Goal: Use online tool/utility: Utilize a website feature to perform a specific function

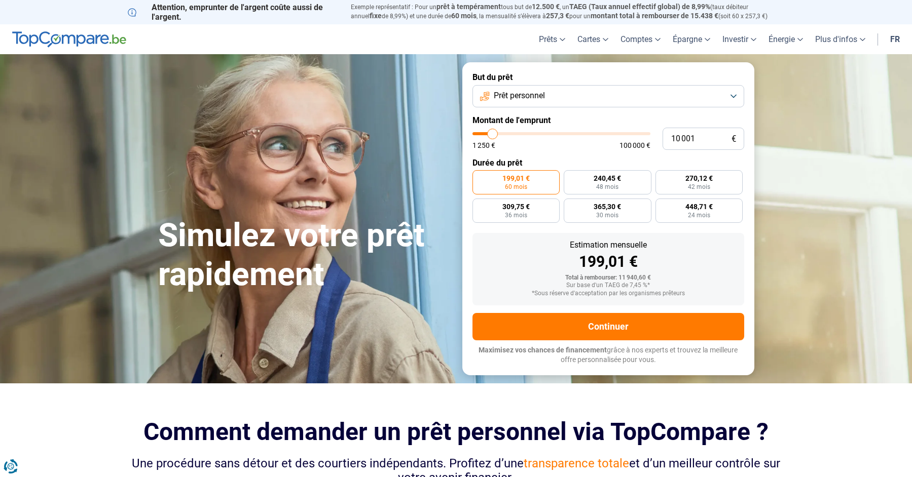
scroll to position [2, 0]
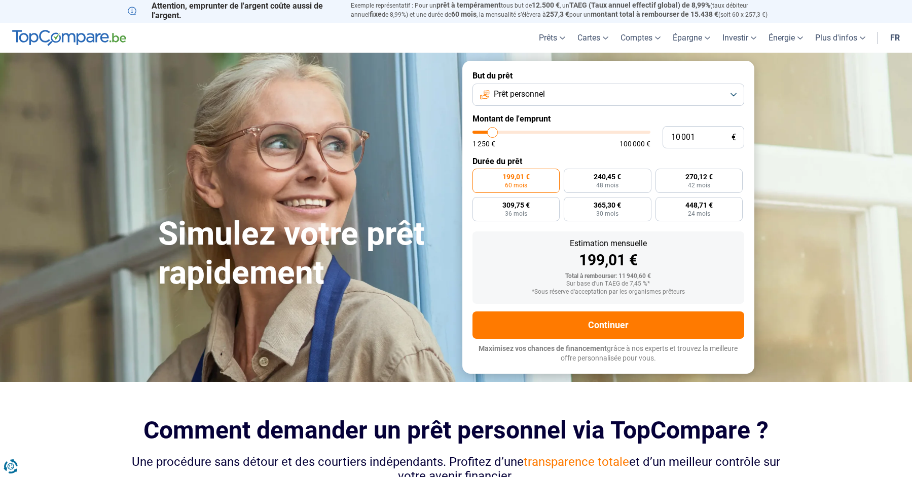
type input "11 000"
type input "11000"
type input "11 250"
type input "11250"
type input "11 750"
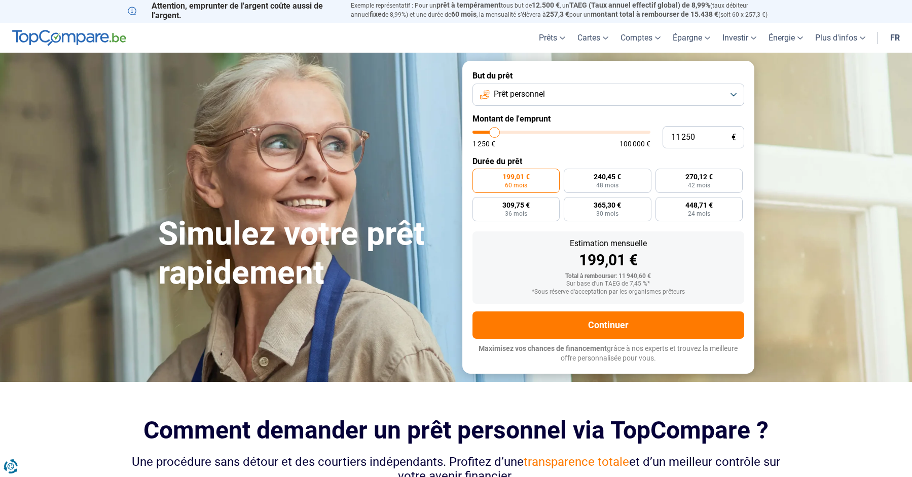
type input "11750"
type input "12 250"
type input "12250"
type input "13 000"
type input "13000"
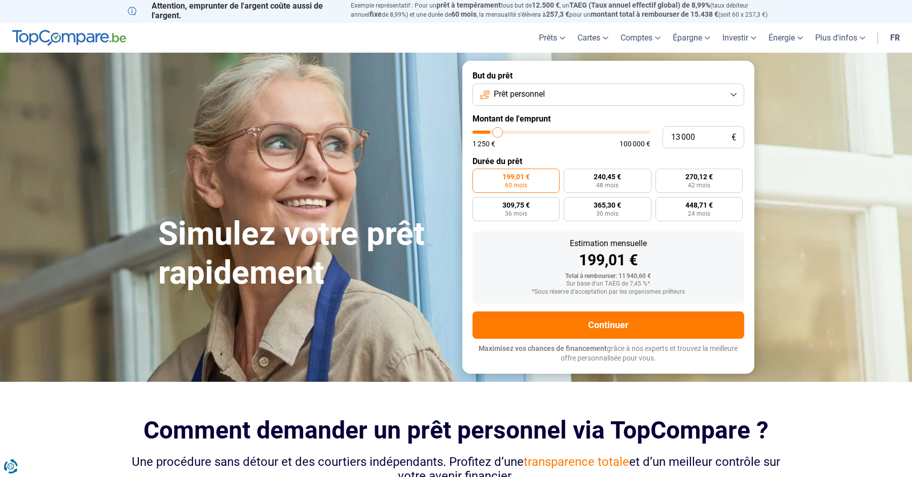
type input "14 250"
type input "14250"
type input "15 500"
type input "15500"
type input "17 250"
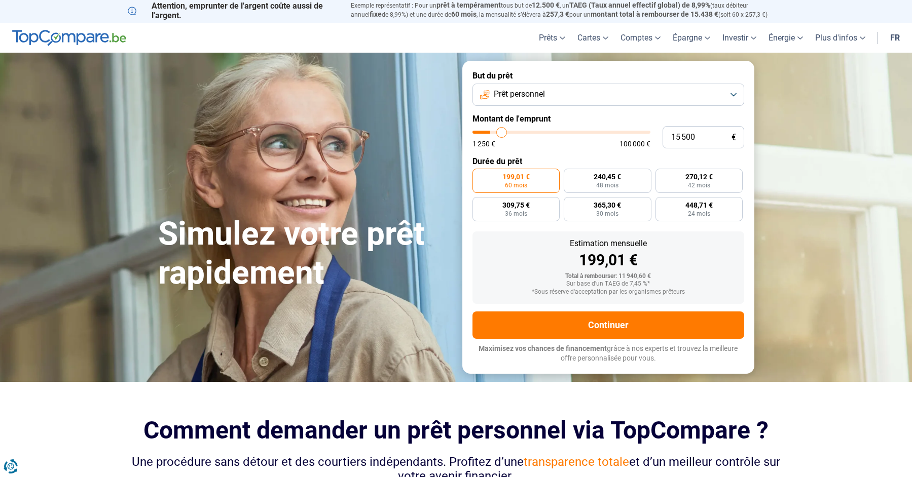
type input "17250"
type input "18 500"
type input "18500"
type input "19 750"
type input "19750"
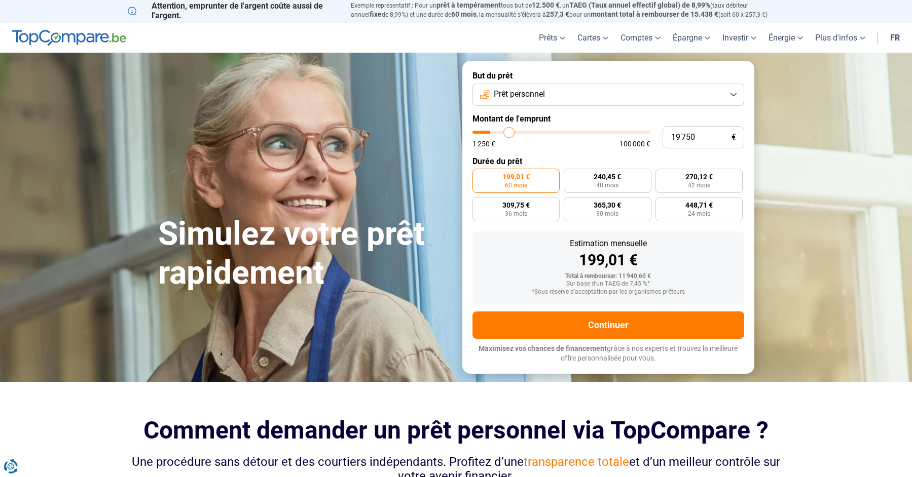
type input "21 000"
type input "21000"
type input "22 000"
type input "22000"
type input "22 500"
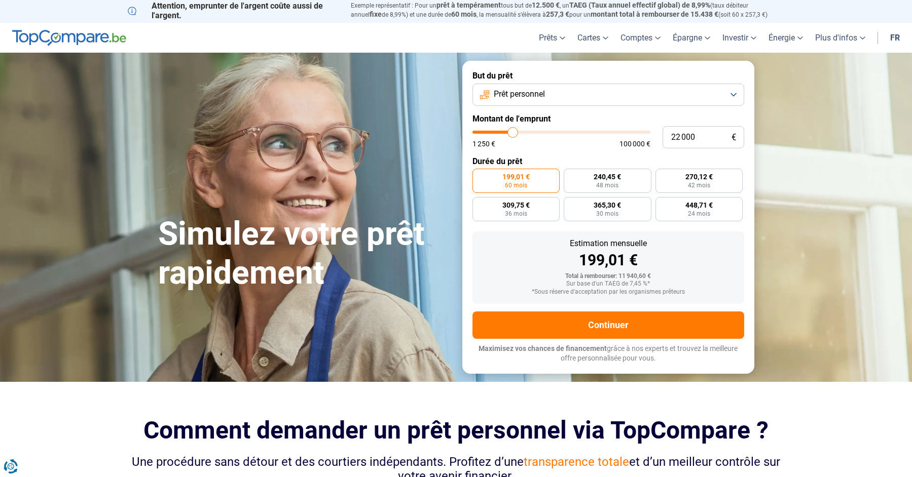
type input "22500"
type input "22 750"
type input "22750"
type input "23 500"
type input "23500"
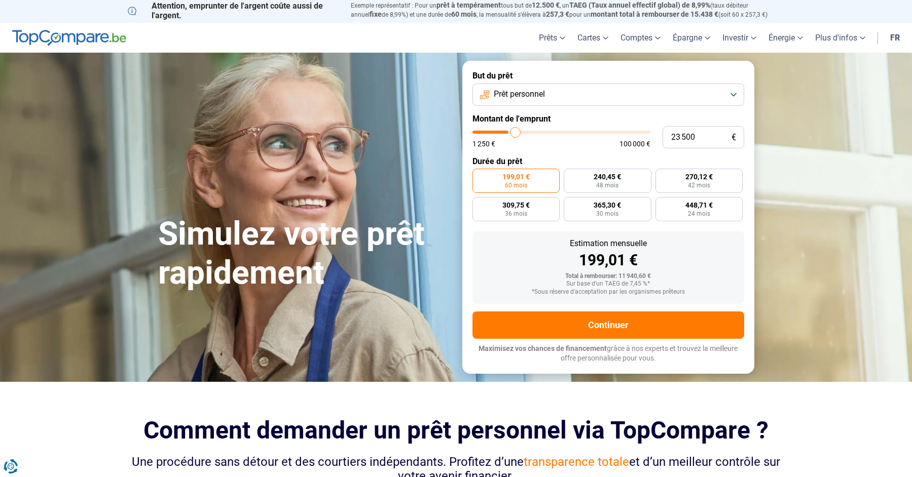
type input "24 000"
type input "24000"
type input "24 750"
type input "24750"
type input "25 500"
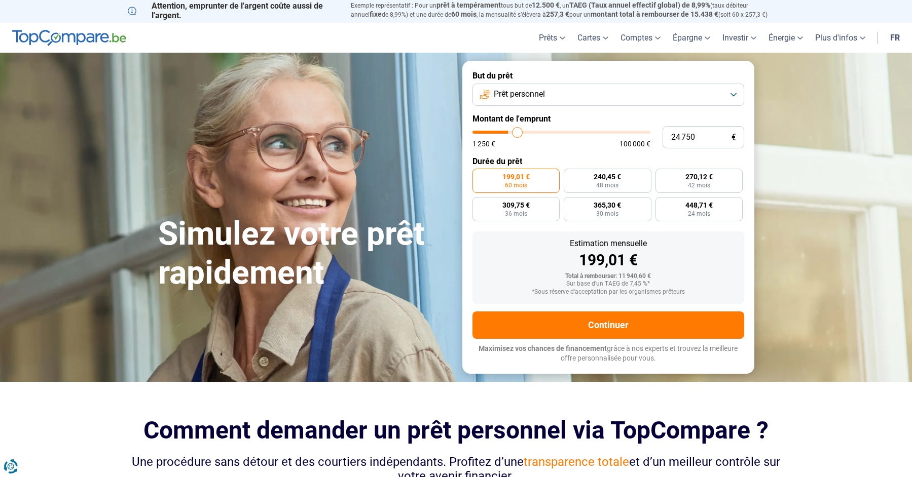
type input "25500"
type input "26 750"
type input "26750"
type input "27 750"
type input "27750"
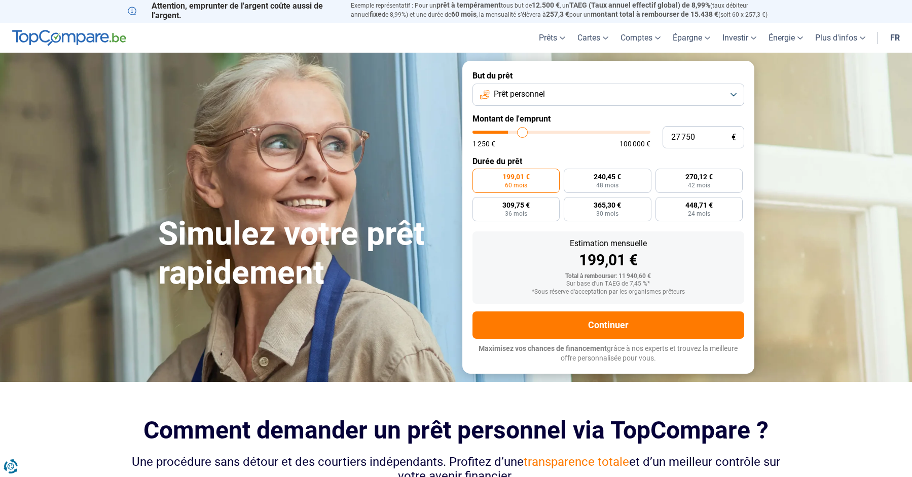
type input "28 750"
type input "28750"
type input "29 250"
type input "29250"
type input "30 000"
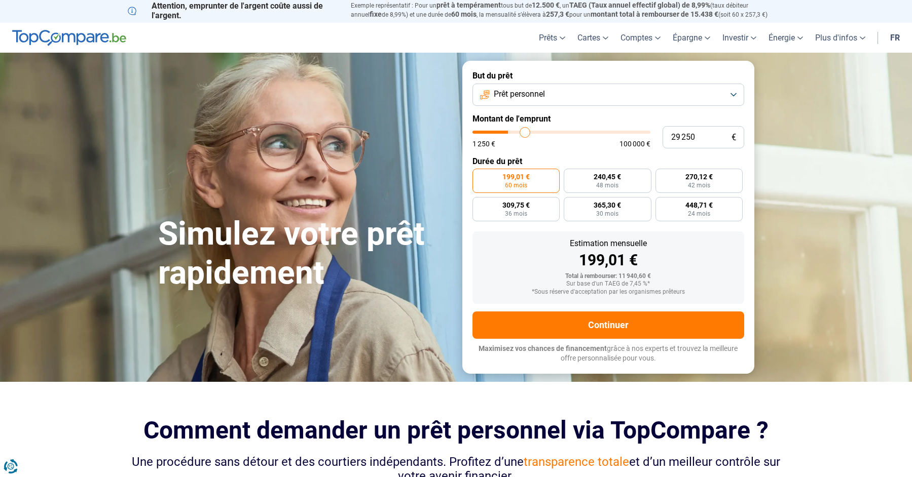
type input "30000"
type input "30 250"
type input "30250"
type input "30 500"
type input "30500"
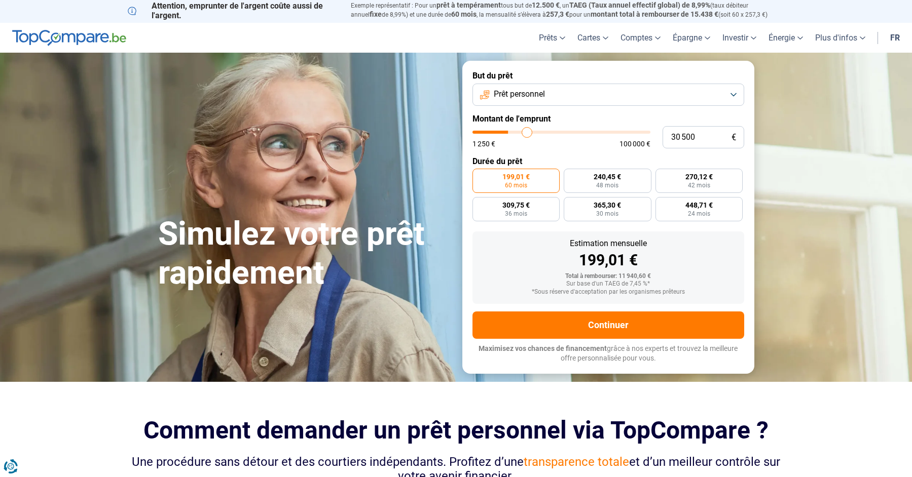
type input "31 250"
type input "31250"
type input "32 000"
type input "32000"
type input "33 000"
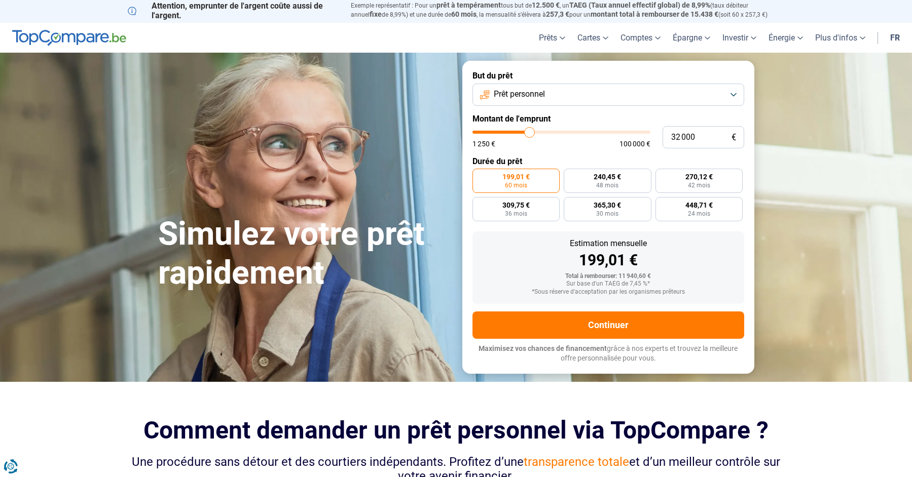
type input "33000"
type input "33 750"
type input "33750"
type input "34 250"
type input "34250"
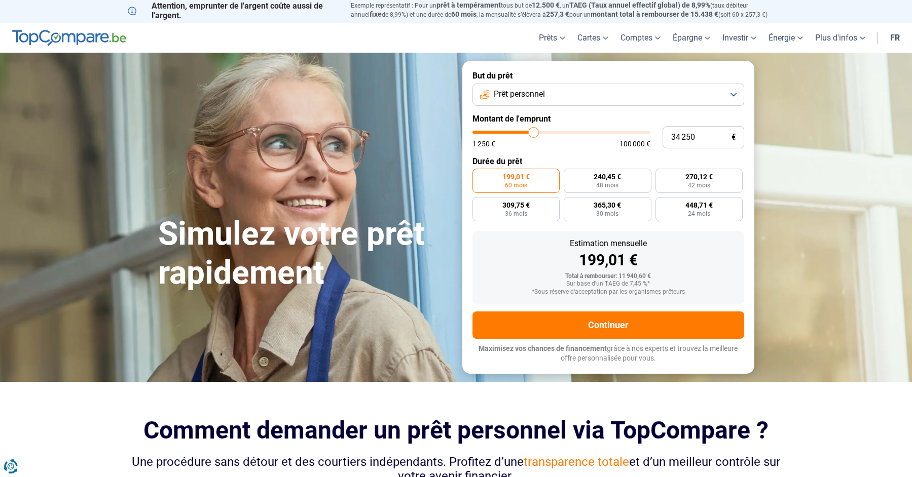
type input "35 250"
type input "35250"
type input "36 250"
type input "36250"
type input "37 000"
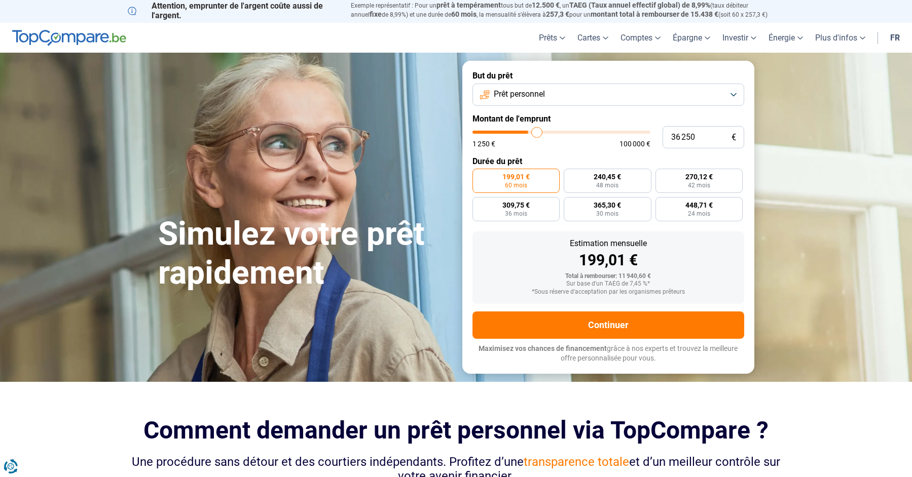
type input "37000"
type input "38 000"
type input "38000"
type input "39 000"
type input "39000"
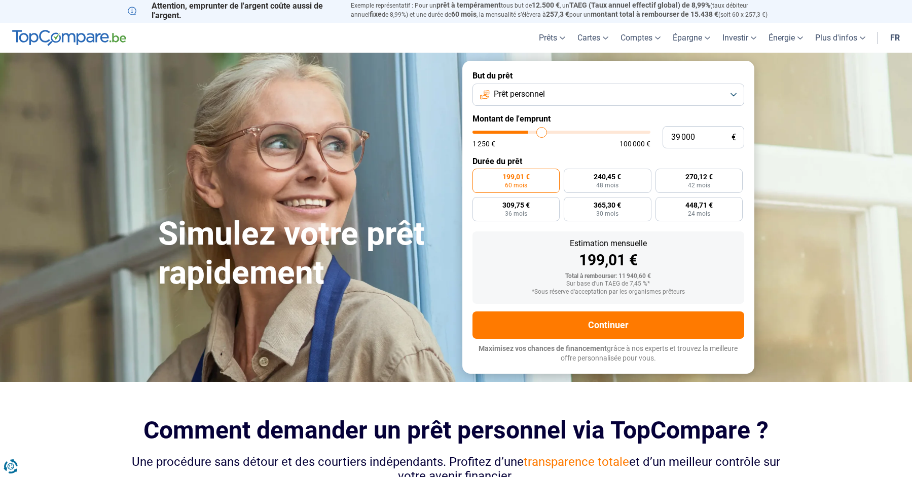
type input "39 750"
type input "39750"
type input "40 750"
type input "40750"
type input "41 750"
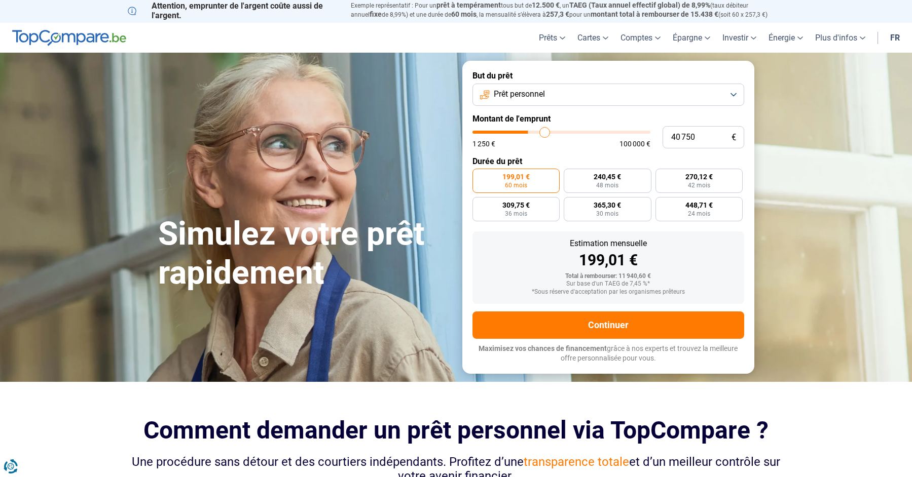
type input "41750"
type input "43 000"
type input "43000"
type input "44 250"
type input "44250"
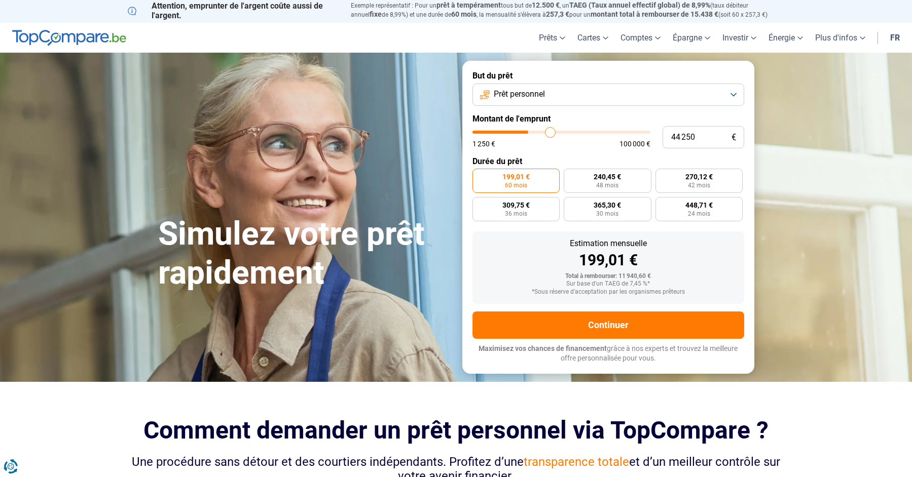
type input "45 500"
type input "45500"
type input "47 000"
type input "47000"
type input "48 250"
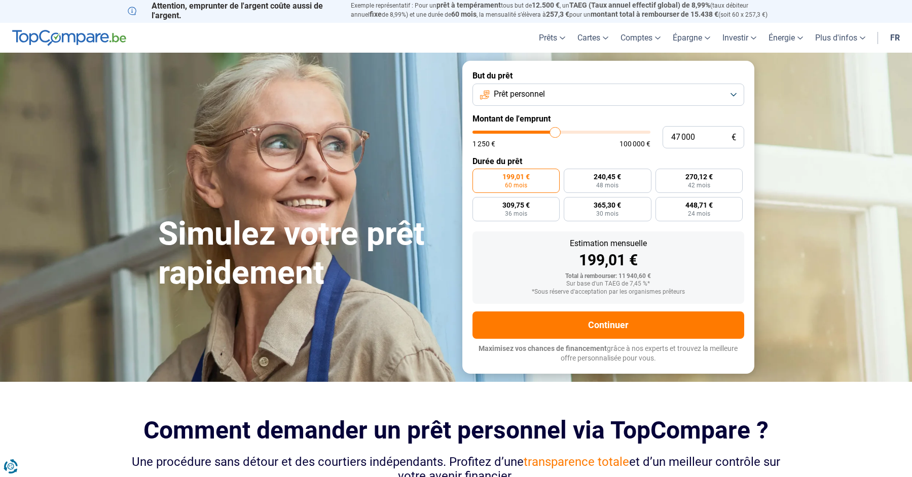
type input "48250"
type input "48 750"
type input "48750"
type input "49 250"
type input "49250"
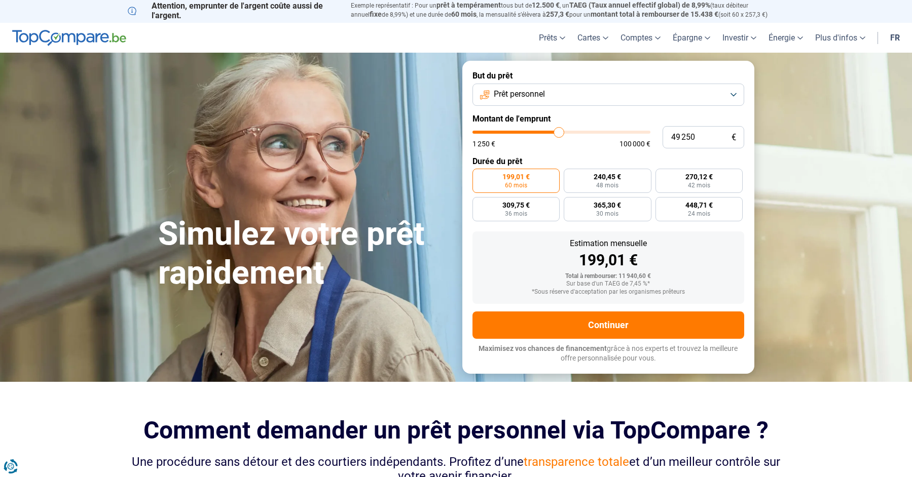
type input "49 750"
type input "49750"
type input "50 500"
type input "50500"
type input "51 250"
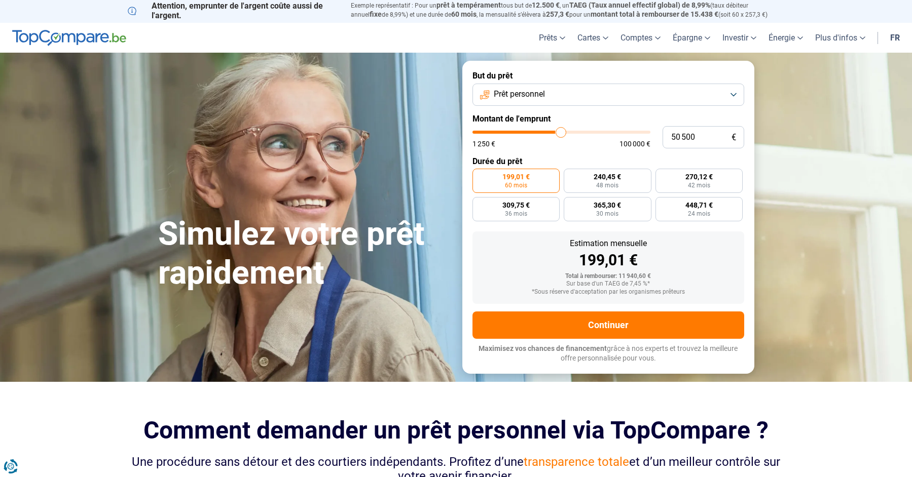
type input "51250"
type input "52 250"
type input "52250"
type input "53 250"
type input "53250"
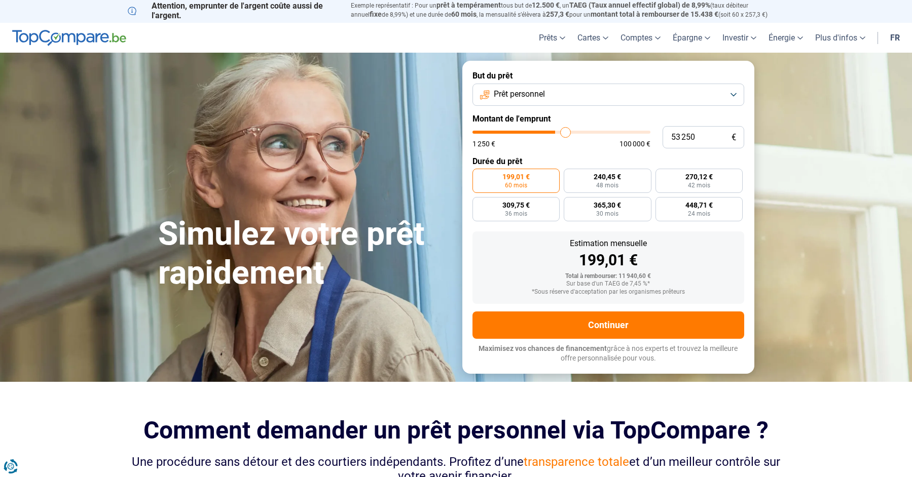
type input "54 000"
type input "54000"
type input "54 500"
drag, startPoint x: 496, startPoint y: 143, endPoint x: 567, endPoint y: 144, distance: 71.0
type input "54500"
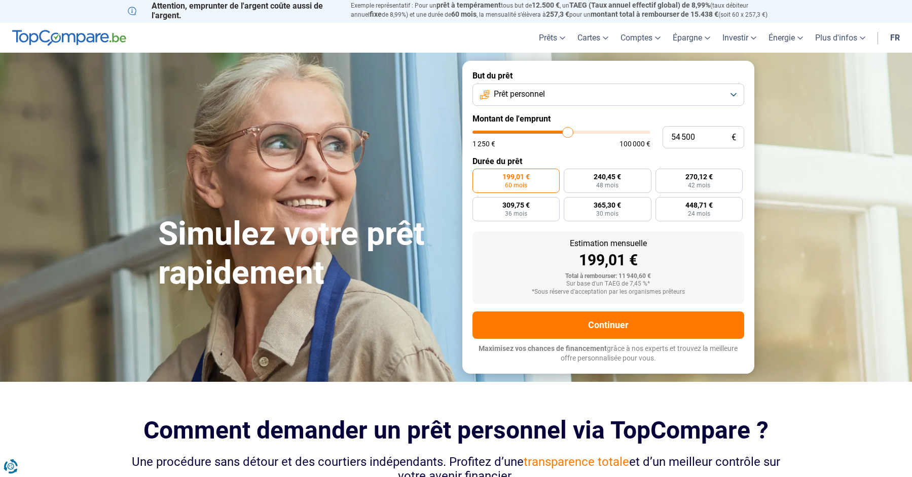
click at [567, 134] on input "range" at bounding box center [561, 132] width 178 height 3
radio input "false"
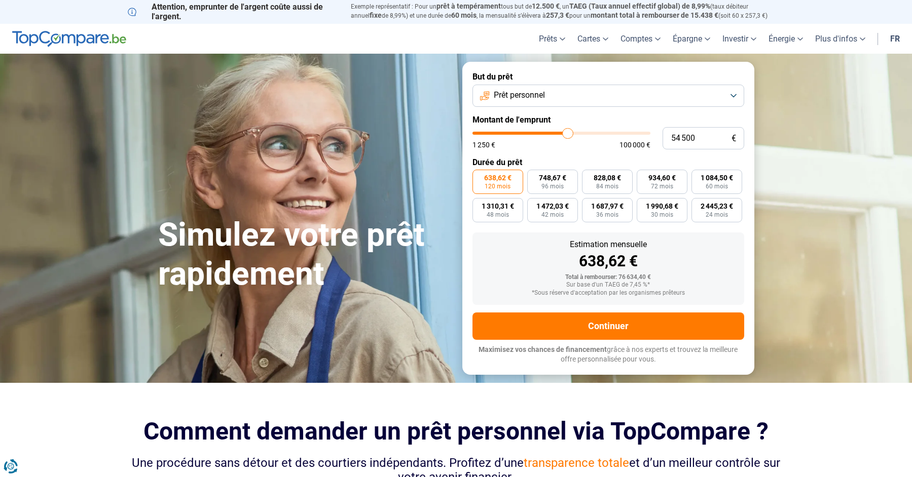
scroll to position [0, 0]
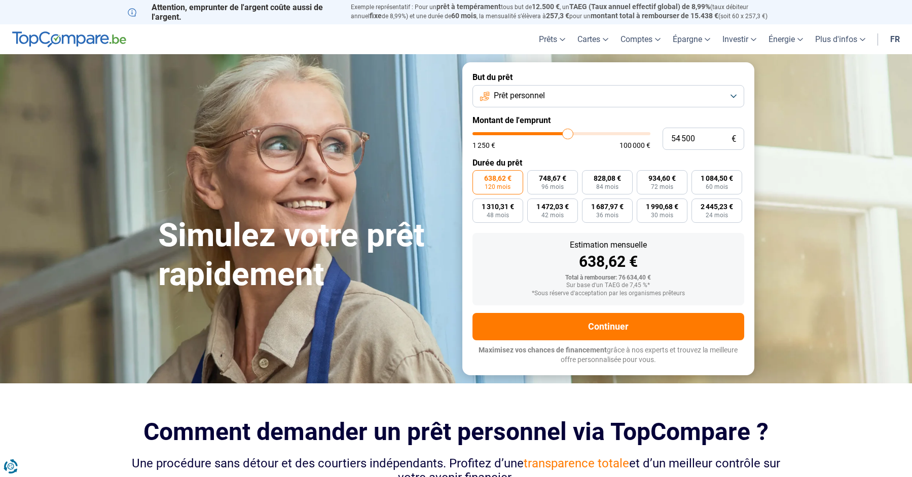
type input "55 750"
type input "55750"
type input "56 000"
type input "56000"
type input "56 250"
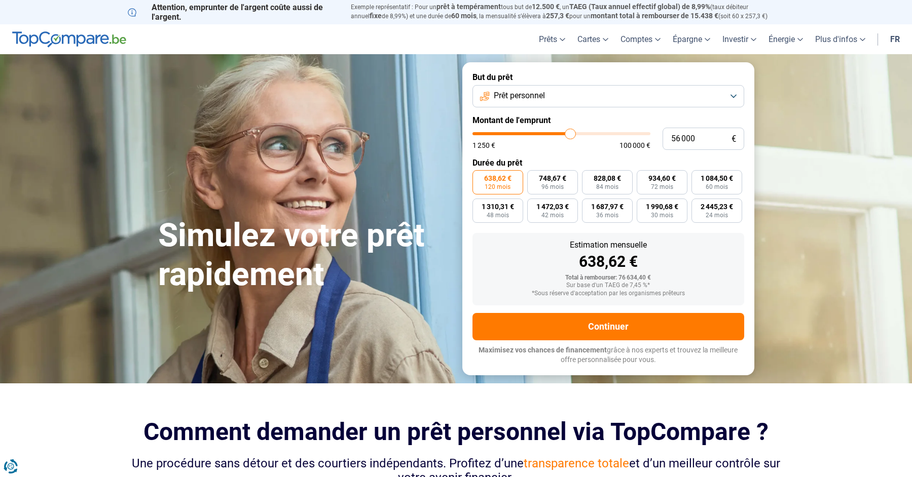
type input "56250"
type input "56 500"
type input "56500"
type input "57 250"
type input "57250"
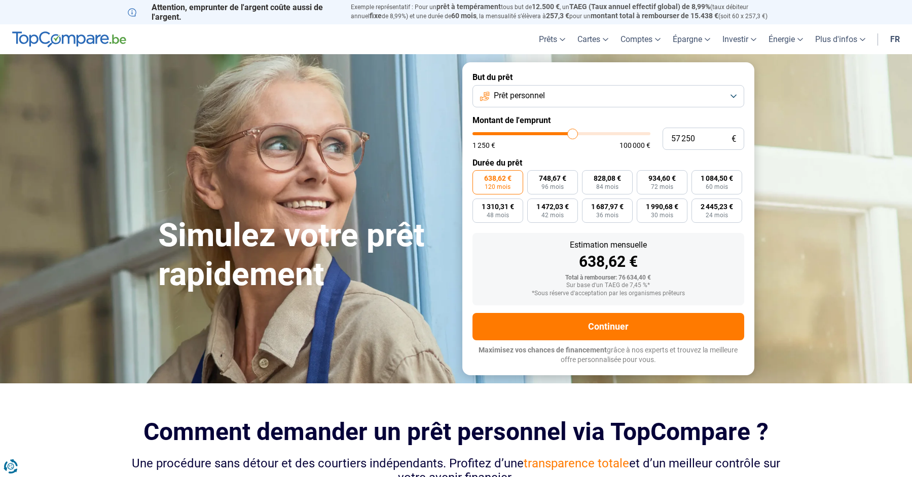
type input "57 500"
type input "57500"
type input "57 750"
type input "57750"
type input "58 500"
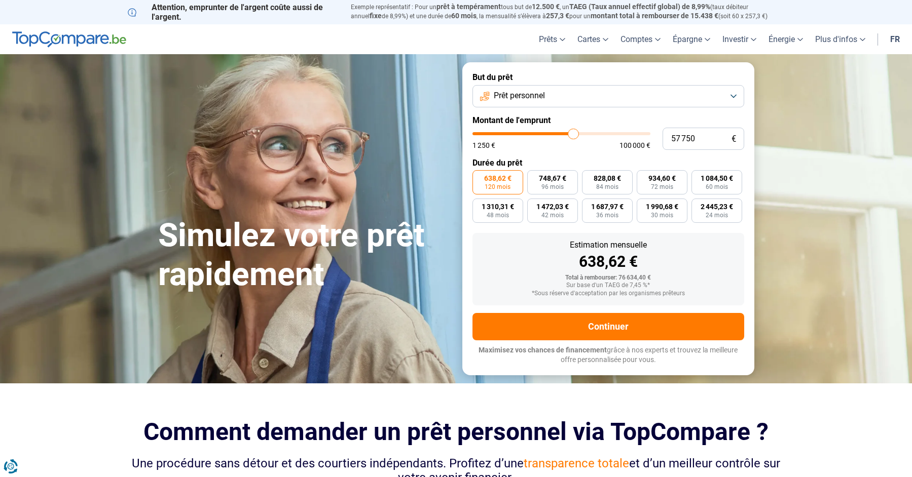
type input "58500"
type input "59 000"
type input "59000"
type input "60 000"
type input "60000"
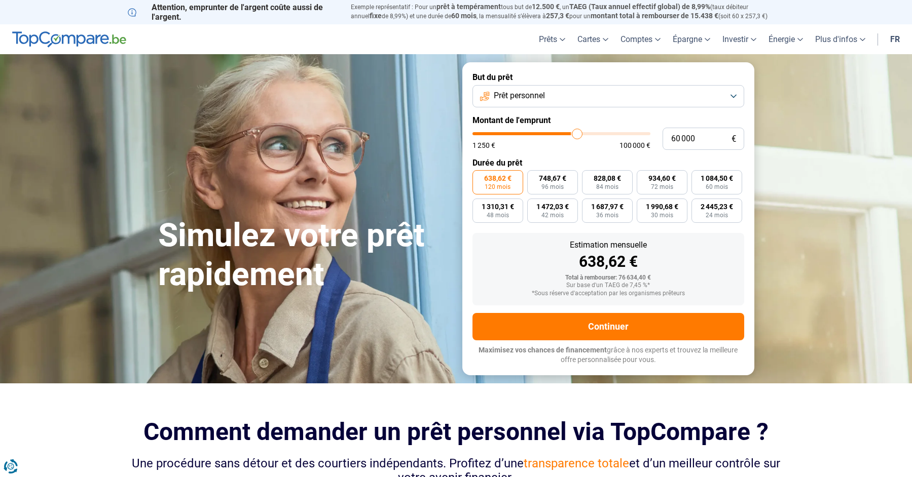
type input "61 000"
type input "61000"
type input "61 750"
type input "61750"
type input "62 750"
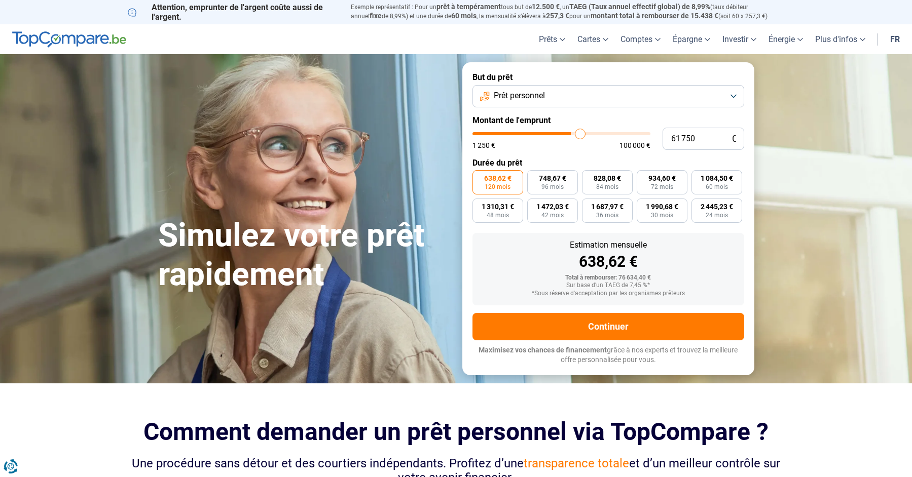
type input "62750"
type input "63 500"
type input "63500"
type input "64 000"
type input "64000"
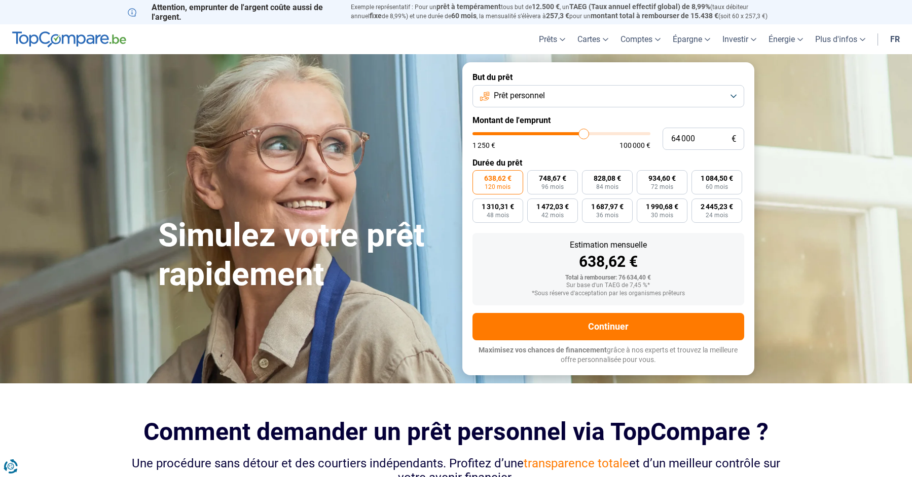
type input "64 500"
type input "64500"
type input "65 500"
type input "65500"
type input "66 500"
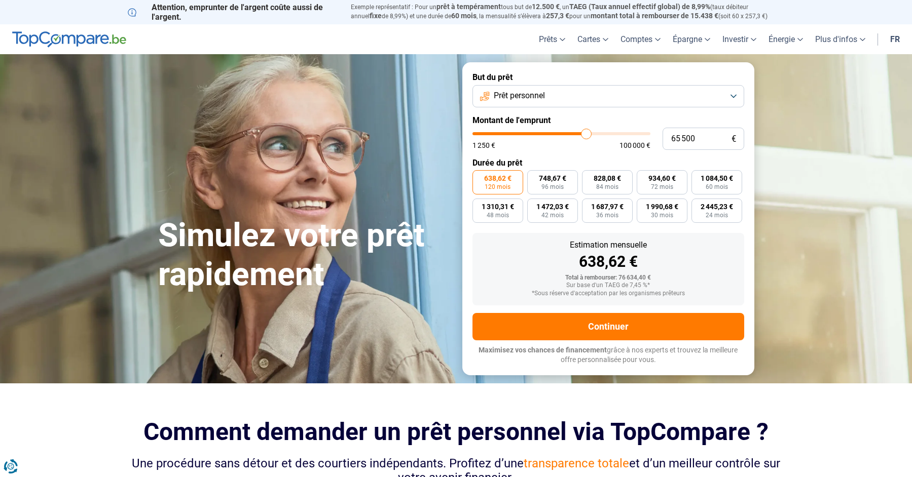
type input "66500"
type input "67 500"
type input "67500"
type input "68 750"
type input "68750"
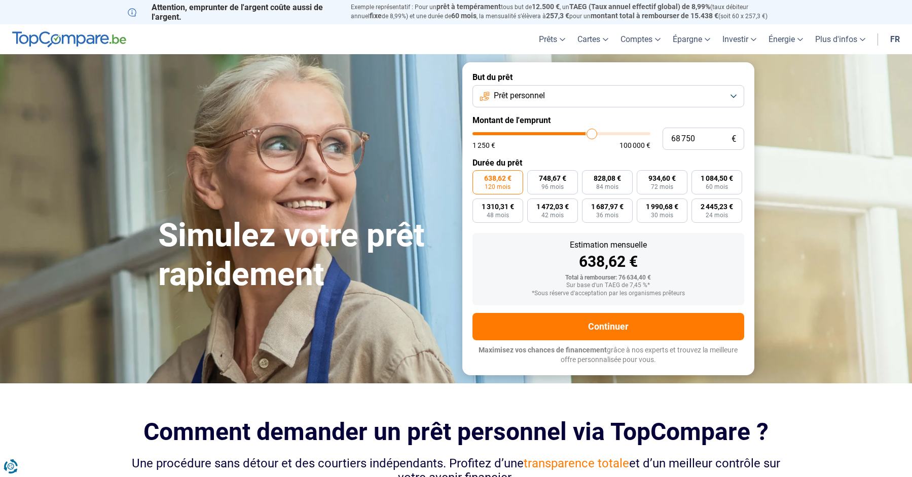
type input "70 250"
type input "70250"
type input "71 500"
type input "71500"
type input "73 250"
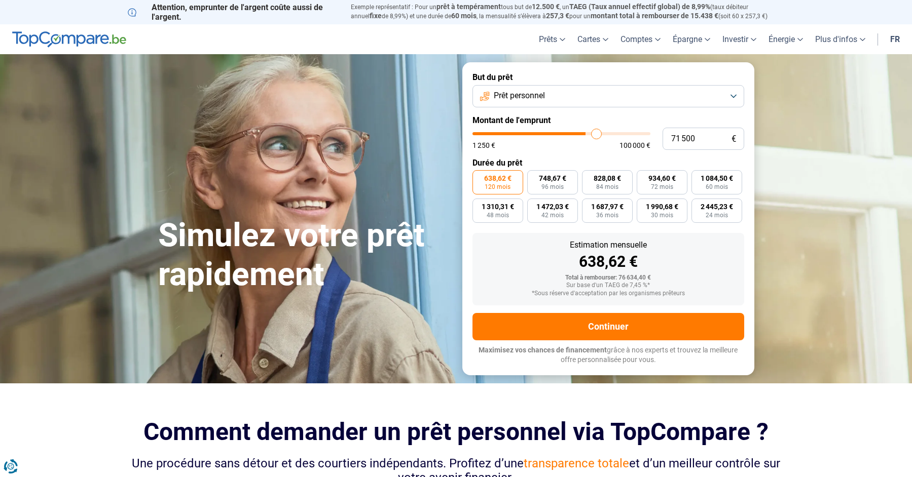
type input "73250"
type input "75 250"
type input "75250"
type input "76 750"
type input "76750"
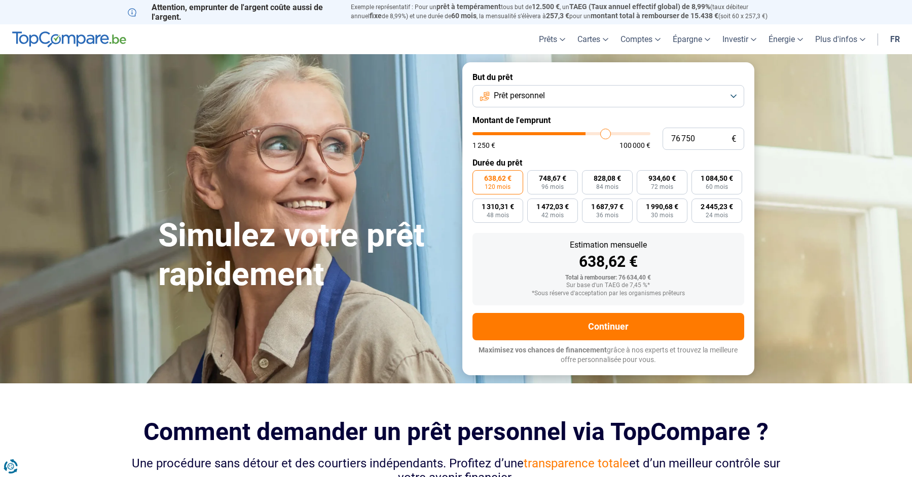
type input "77 250"
type input "77250"
type input "77 500"
type input "77500"
type input "78 000"
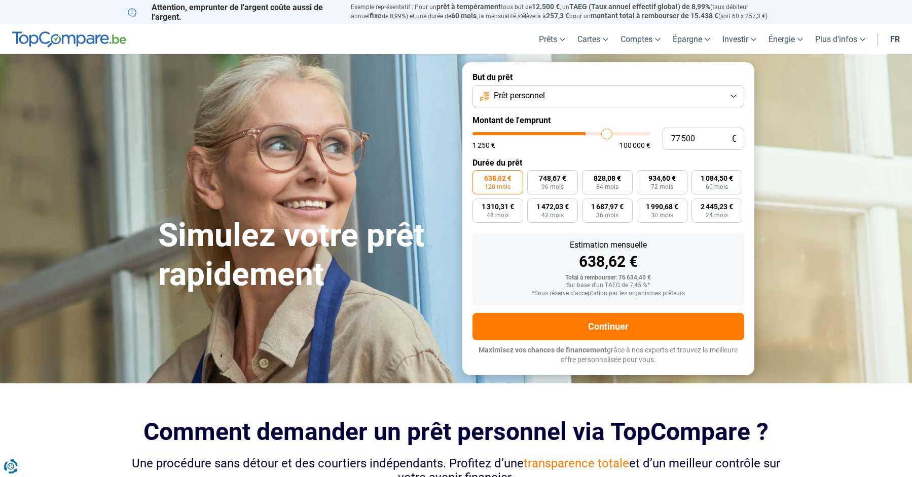
type input "78000"
type input "78 250"
type input "78250"
type input "78 750"
type input "78750"
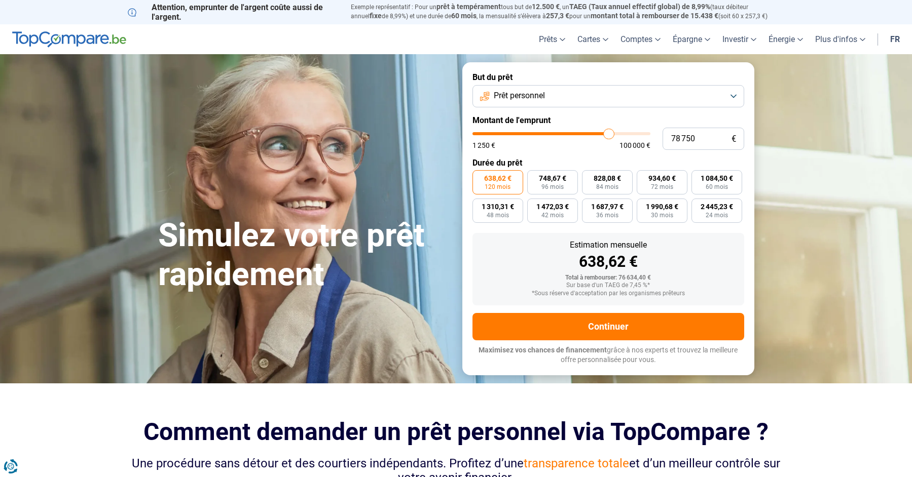
type input "79 250"
type input "79250"
type input "79 500"
type input "79500"
type input "79 750"
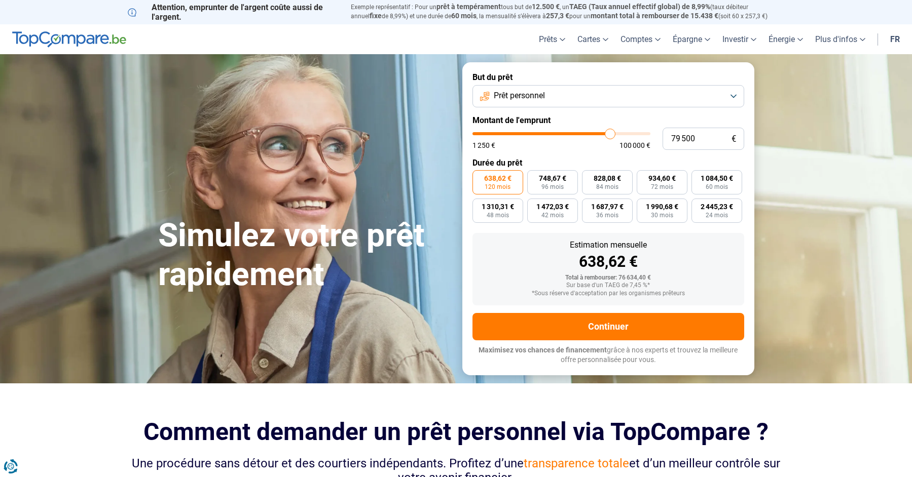
type input "79750"
type input "80 000"
type input "80000"
type input "80 500"
type input "80500"
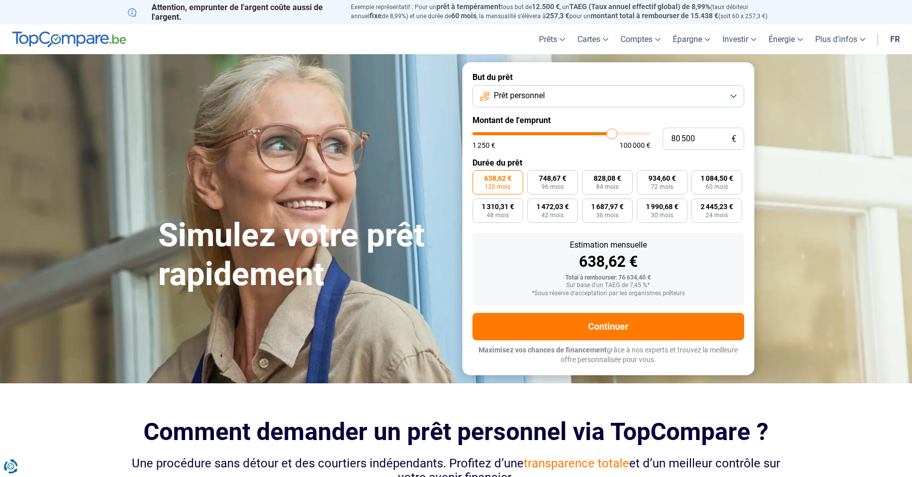
type input "80 750"
type input "80750"
type input "81 000"
type input "81000"
type input "81 250"
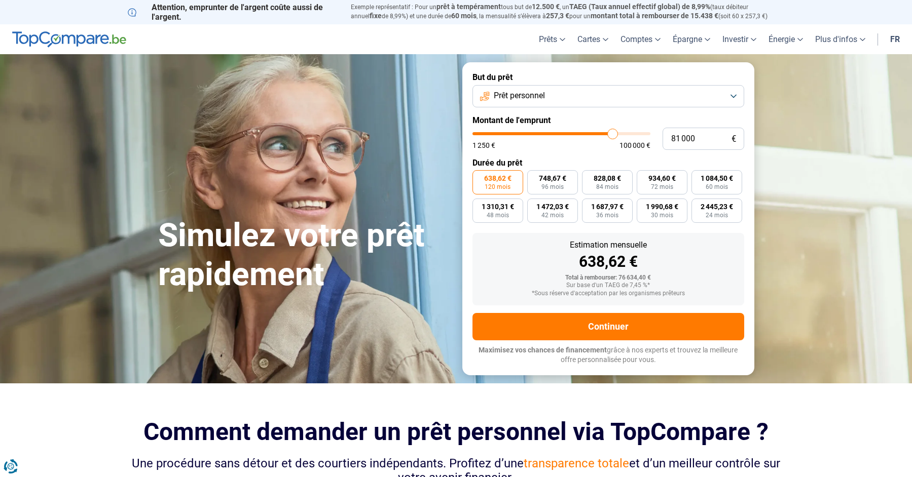
type input "81250"
type input "81 750"
type input "81750"
type input "82 250"
type input "82250"
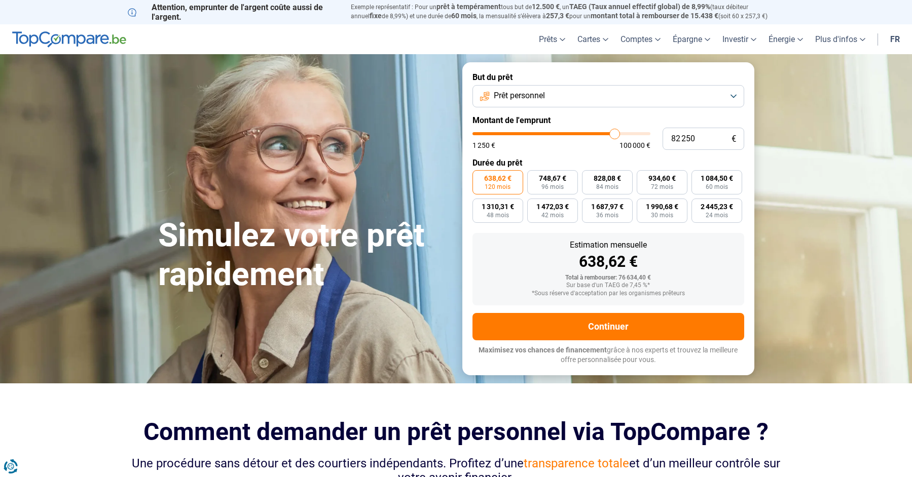
type input "83 500"
type input "83500"
type input "84 500"
type input "84500"
type input "85 000"
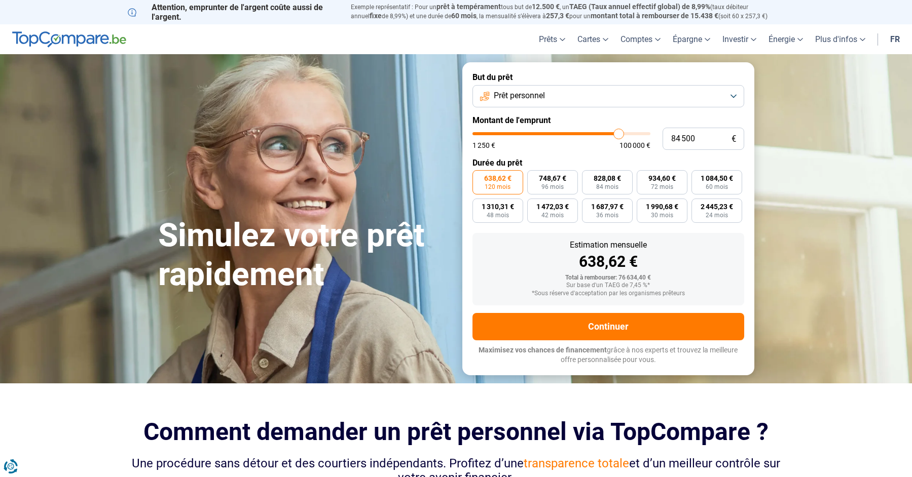
type input "85000"
type input "85 250"
type input "85250"
type input "85 000"
type input "85000"
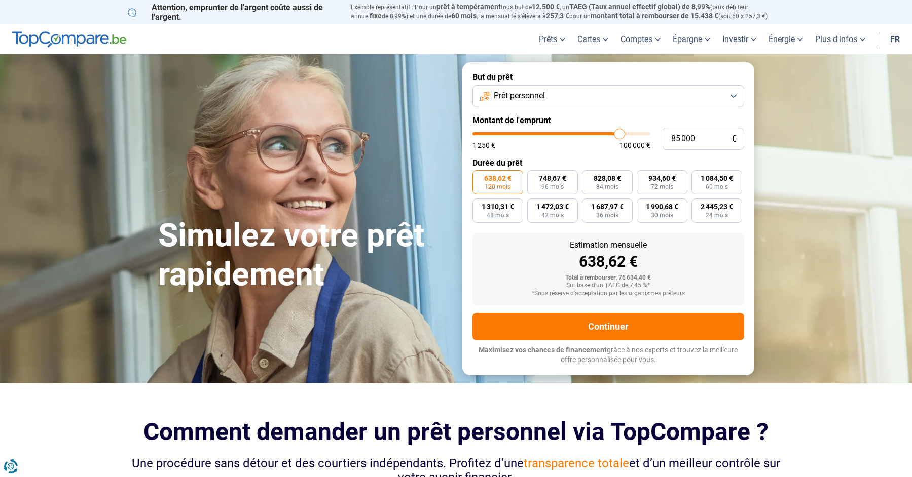
type input "84 750"
type input "84750"
type input "84 500"
type input "84500"
type input "84 000"
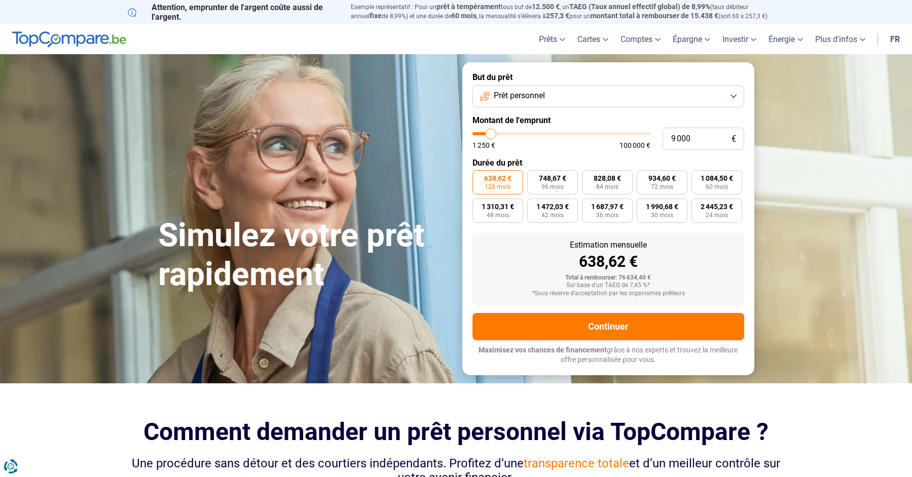
drag, startPoint x: 569, startPoint y: 144, endPoint x: 493, endPoint y: 151, distance: 76.9
click at [493, 135] on input "range" at bounding box center [561, 133] width 178 height 3
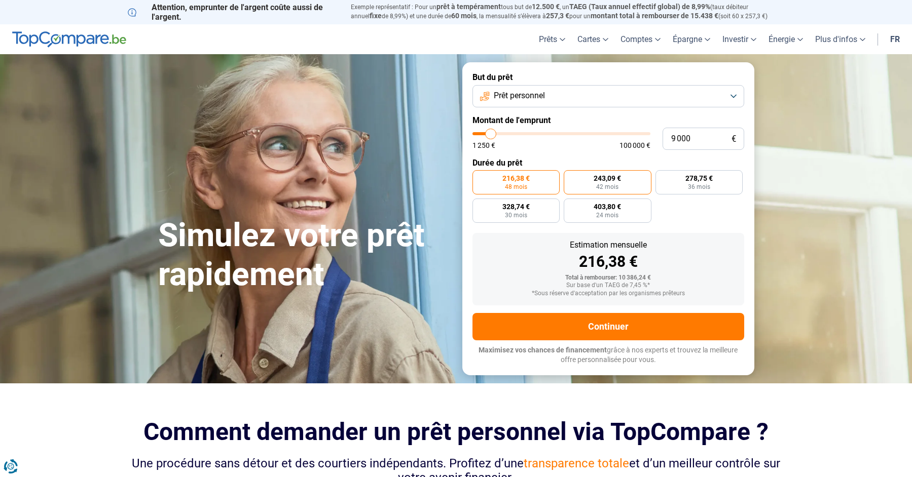
click at [606, 182] on span "243,09 €" at bounding box center [606, 178] width 27 height 7
click at [570, 177] on input "243,09 € 42 mois" at bounding box center [567, 173] width 7 height 7
